Goal: Book appointment/travel/reservation

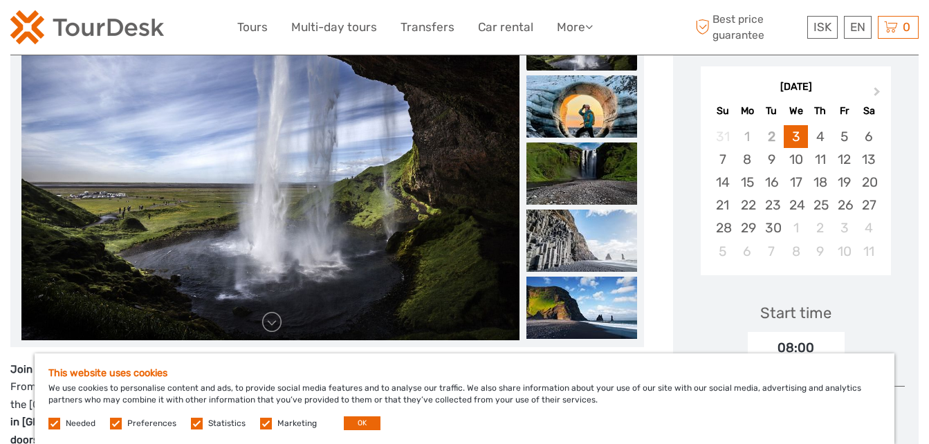
scroll to position [380, 0]
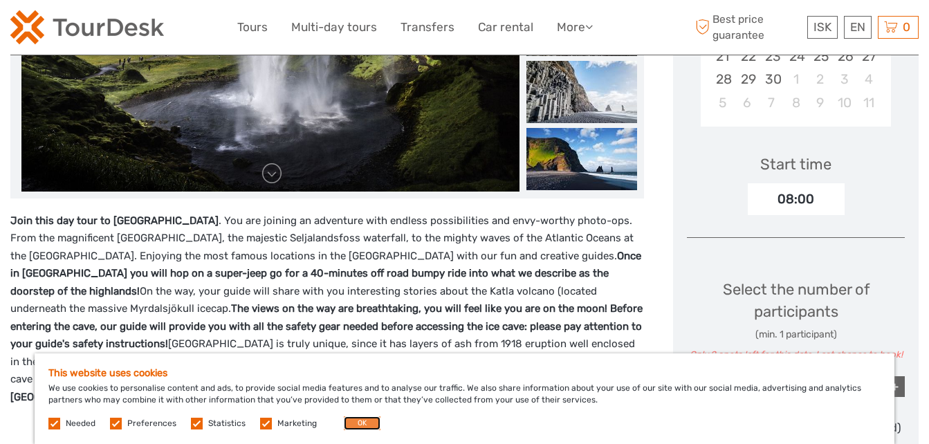
click at [347, 421] on button "OK" at bounding box center [362, 423] width 37 height 14
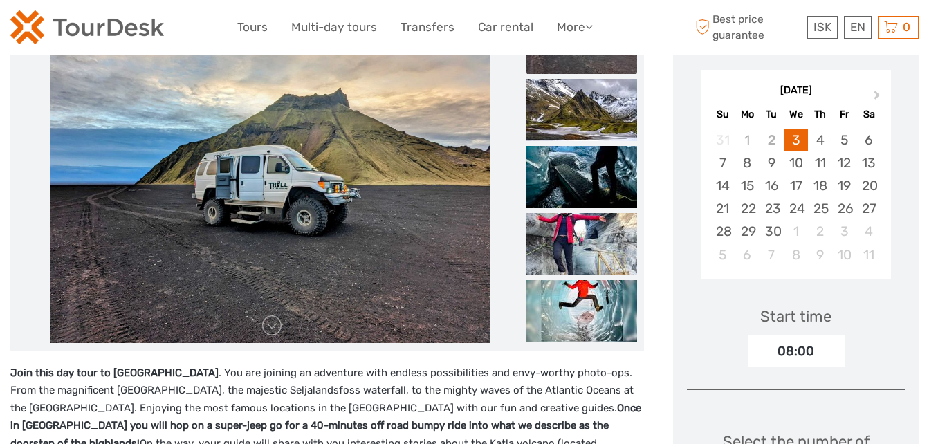
scroll to position [228, 0]
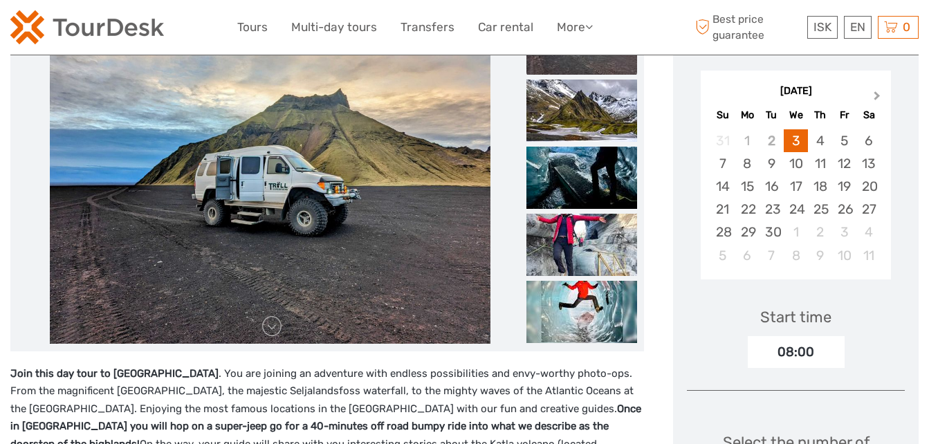
click at [877, 100] on span "Next Month" at bounding box center [877, 99] width 0 height 20
click at [775, 206] on div "21" at bounding box center [772, 209] width 24 height 23
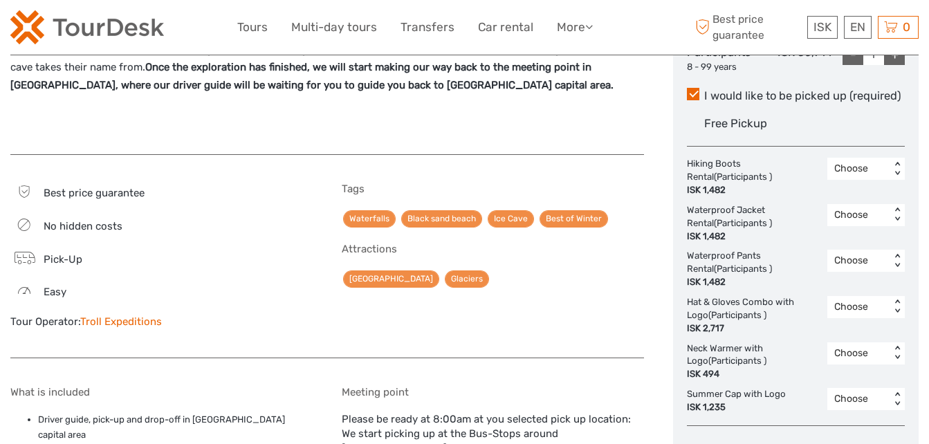
scroll to position [692, 0]
click at [125, 324] on link "Troll Expeditions" at bounding box center [121, 322] width 82 height 12
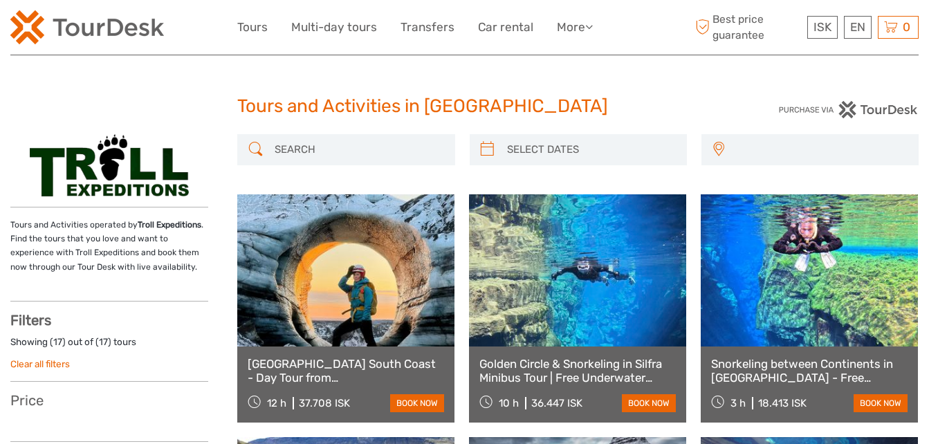
select select
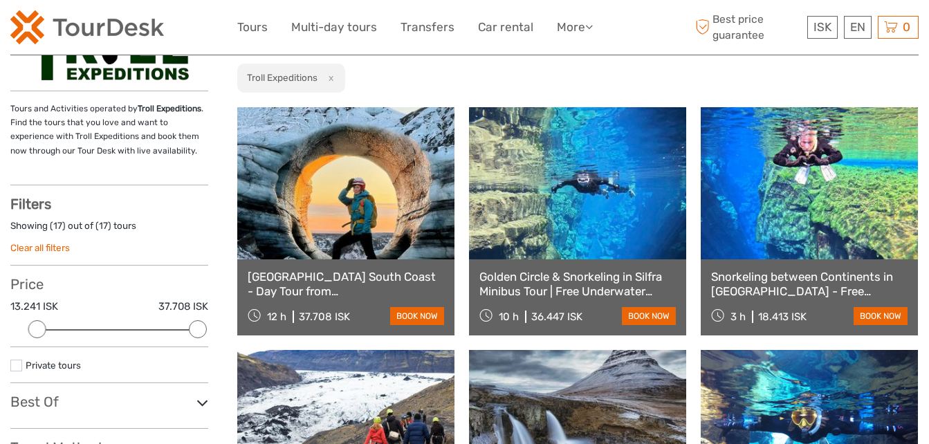
scroll to position [117, 0]
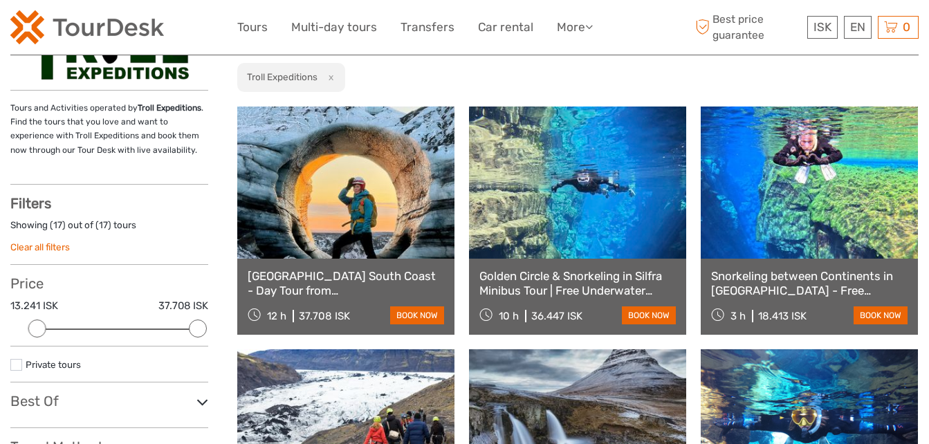
click at [335, 183] on link at bounding box center [345, 183] width 217 height 152
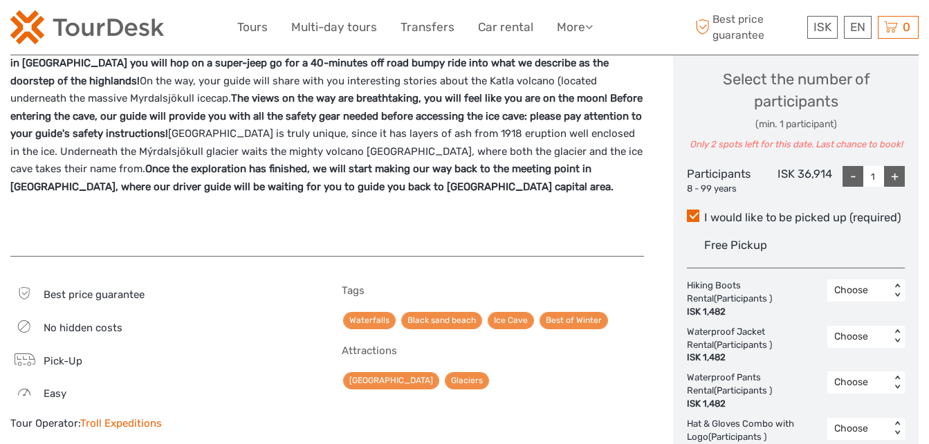
scroll to position [584, 0]
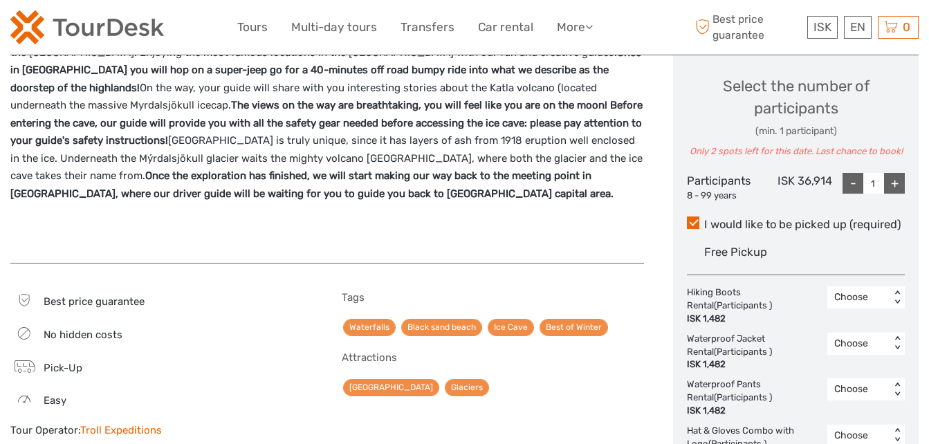
click at [366, 181] on strong "Once the exploration has finished, we will start making our way back to the mee…" at bounding box center [311, 184] width 603 height 30
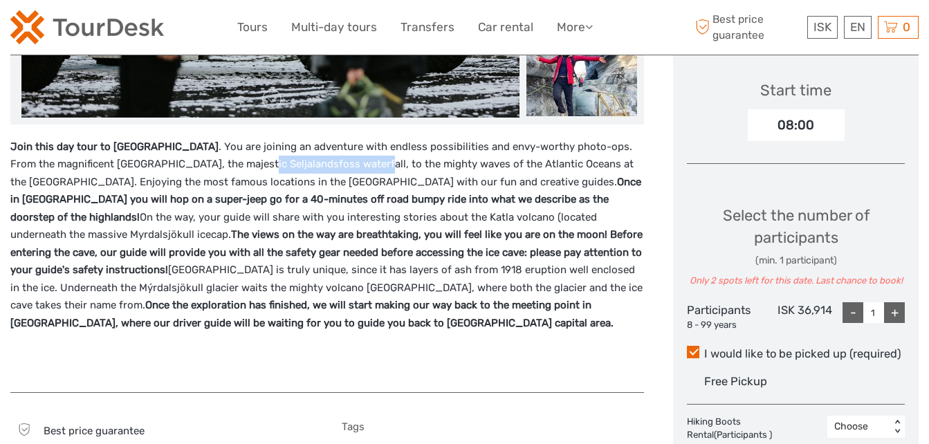
drag, startPoint x: 206, startPoint y: 164, endPoint x: 320, endPoint y: 157, distance: 114.4
click at [320, 157] on p "Join this day tour to [GEOGRAPHIC_DATA] . You are joining an adventure with end…" at bounding box center [327, 235] width 634 height 194
copy p "Seljalandsfoss waterfall"
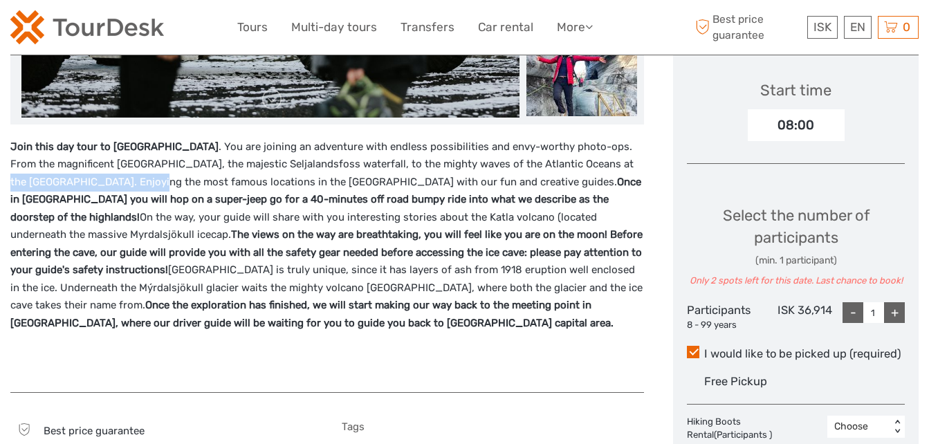
drag, startPoint x: 562, startPoint y: 165, endPoint x: 93, endPoint y: 181, distance: 469.3
click at [93, 181] on p "Join this day tour to [GEOGRAPHIC_DATA] . You are joining an adventure with end…" at bounding box center [327, 235] width 634 height 194
copy p "Reynisfjara [GEOGRAPHIC_DATA]"
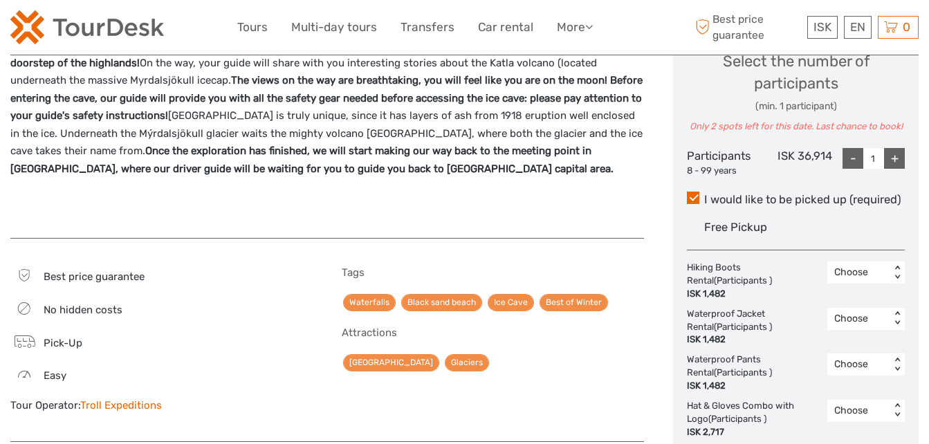
scroll to position [609, 0]
